Goal: Information Seeking & Learning: Learn about a topic

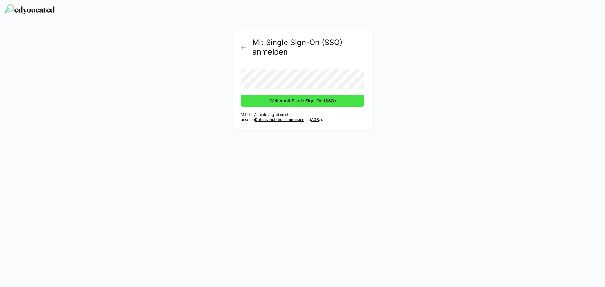
click at [306, 102] on span "Weiter mit Single Sign-On (SSO)" at bounding box center [302, 101] width 68 height 6
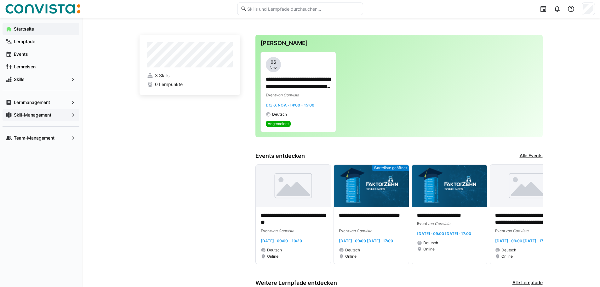
click at [0, 0] on app-navigation-label "Skill-Management" at bounding box center [0, 0] width 0 height 0
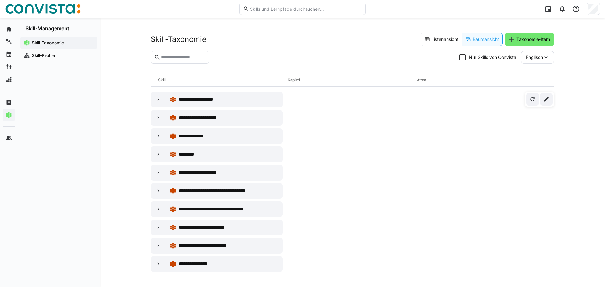
click at [194, 56] on input "text" at bounding box center [182, 57] width 45 height 6
paste input "**********"
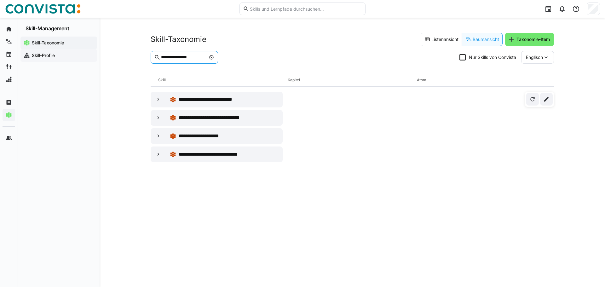
drag, startPoint x: 204, startPoint y: 56, endPoint x: 75, endPoint y: 49, distance: 129.7
click at [76, 49] on div "**********" at bounding box center [302, 152] width 605 height 269
type input "***"
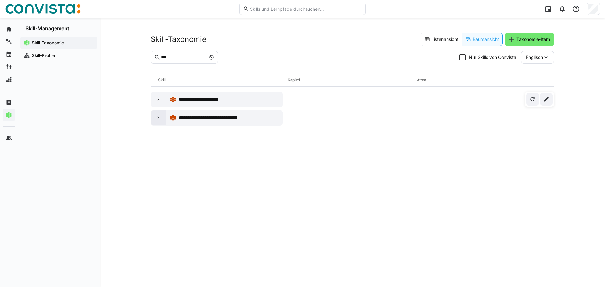
click at [157, 118] on eds-icon at bounding box center [158, 118] width 6 height 6
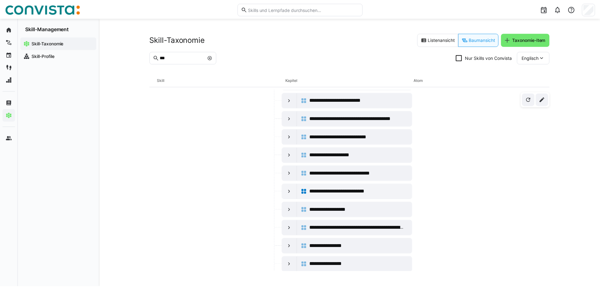
scroll to position [95, 0]
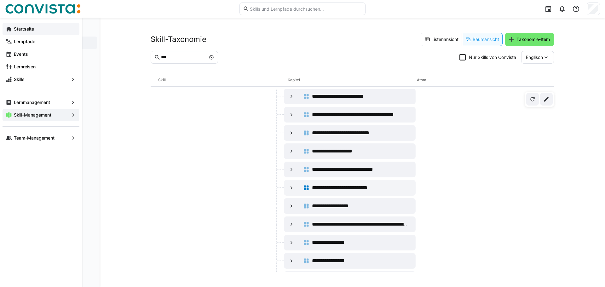
click at [9, 29] on eds-icon at bounding box center [9, 29] width 6 height 6
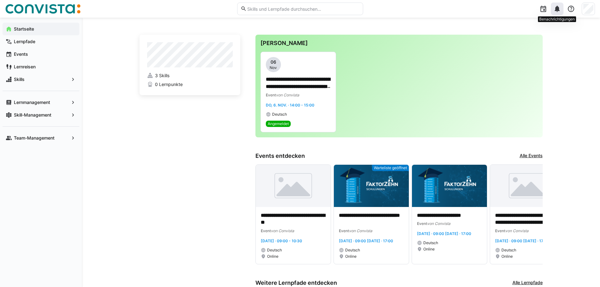
click at [555, 9] on eds-icon at bounding box center [557, 9] width 8 height 8
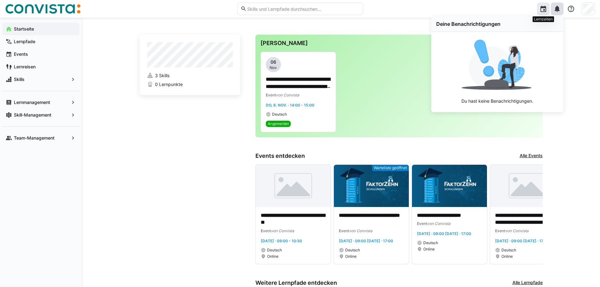
click at [542, 9] on eds-icon at bounding box center [544, 9] width 8 height 8
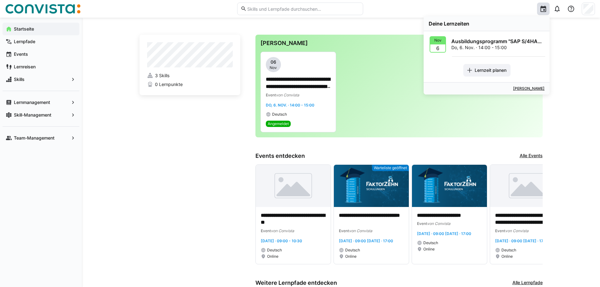
click at [181, 170] on app-home-left "3 Skills 0 Lernpunkte" at bounding box center [190, 219] width 101 height 369
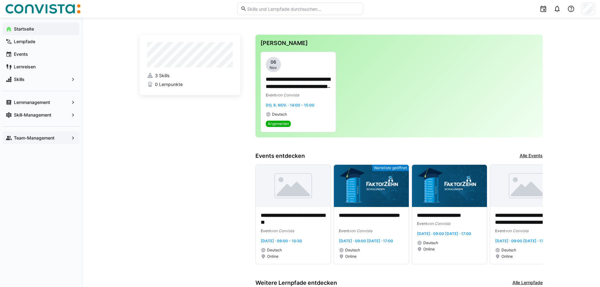
click at [0, 0] on app-navigation-label "Team-Management" at bounding box center [0, 0] width 0 height 0
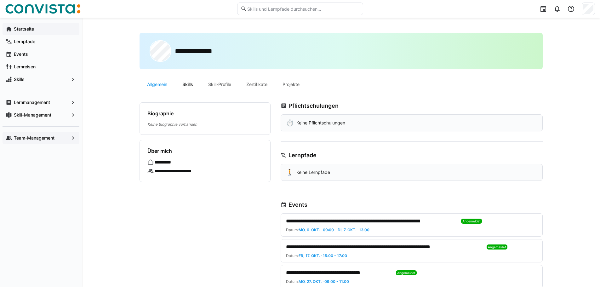
click at [190, 83] on div "Skills" at bounding box center [188, 84] width 26 height 15
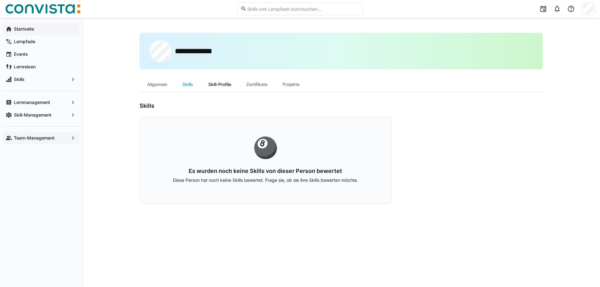
click at [222, 83] on div "Skill-Profile" at bounding box center [220, 84] width 38 height 15
click at [193, 84] on div "Skills" at bounding box center [188, 84] width 26 height 15
